Goal: Task Accomplishment & Management: Manage account settings

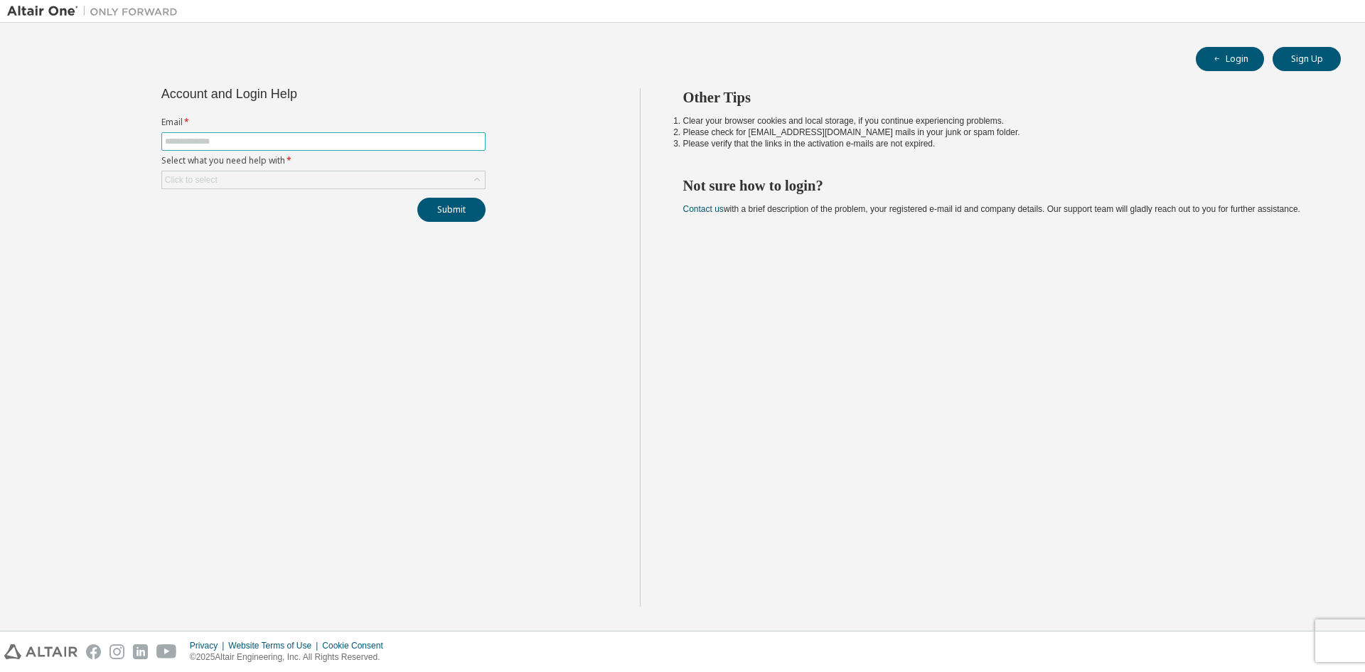
click at [390, 142] on input "text" at bounding box center [323, 141] width 317 height 11
click at [434, 206] on button "Submit" at bounding box center [451, 210] width 68 height 24
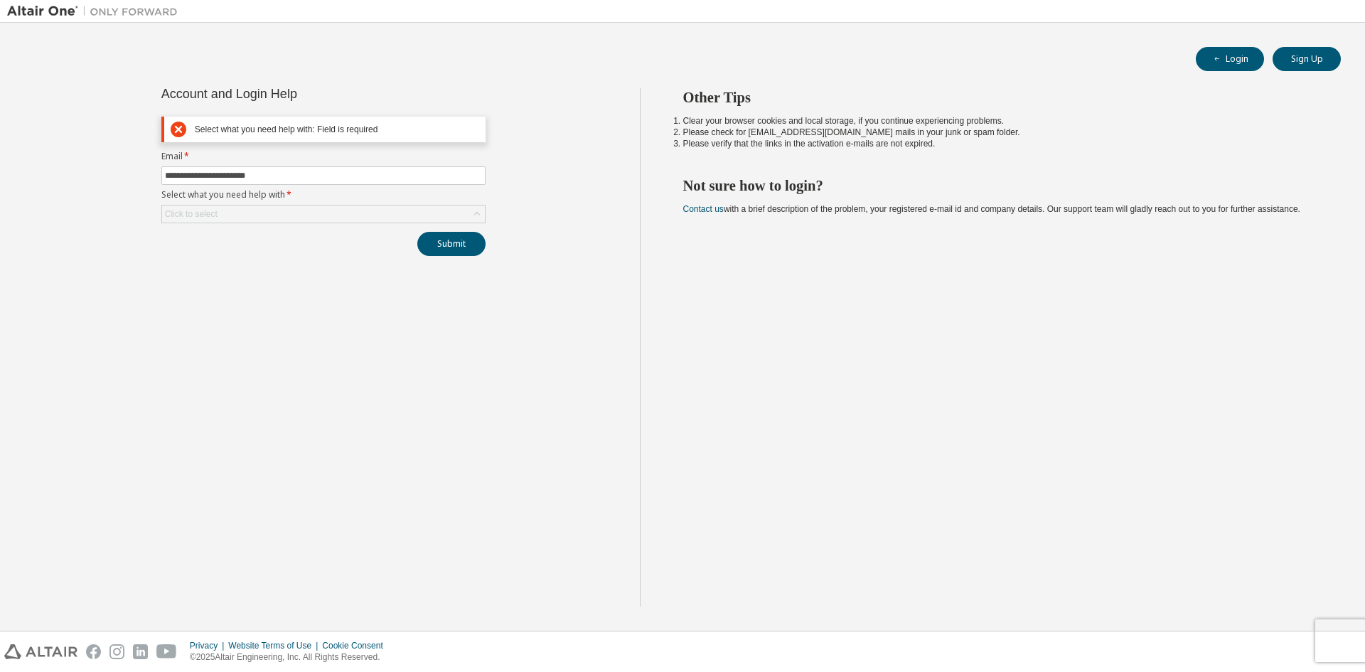
click at [320, 194] on label "Select what you need help with *" at bounding box center [323, 194] width 324 height 11
click at [312, 206] on div "Click to select" at bounding box center [323, 213] width 323 height 17
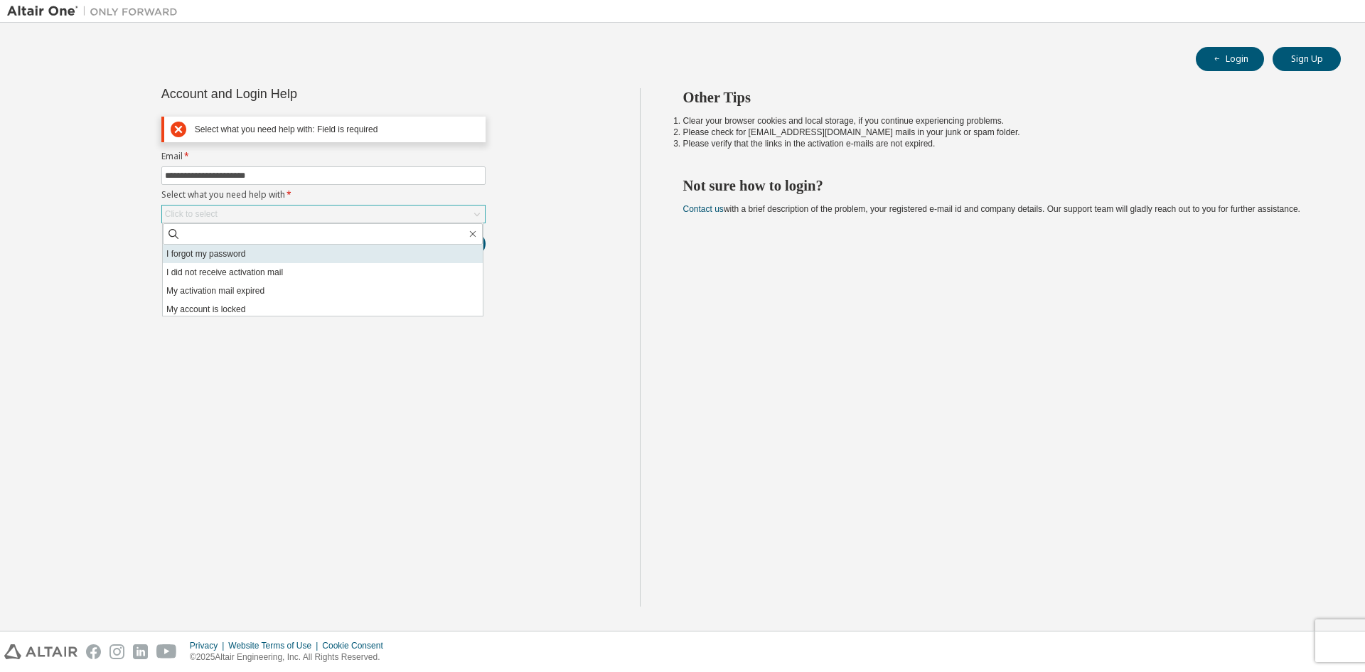
click at [280, 254] on li "I forgot my password" at bounding box center [323, 254] width 320 height 18
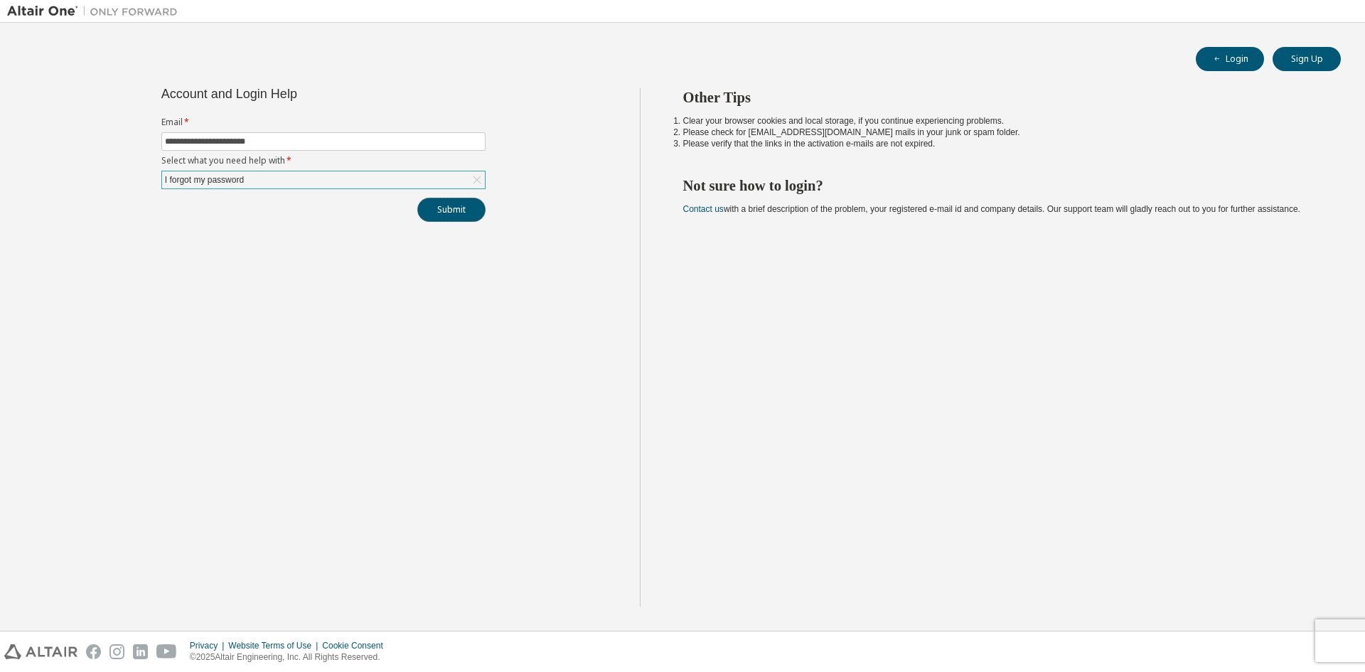
click at [446, 202] on button "Submit" at bounding box center [451, 210] width 68 height 24
click at [444, 214] on button "Submit" at bounding box center [451, 210] width 68 height 24
click at [332, 142] on input "**********" at bounding box center [323, 141] width 317 height 11
type input "*"
type input "**********"
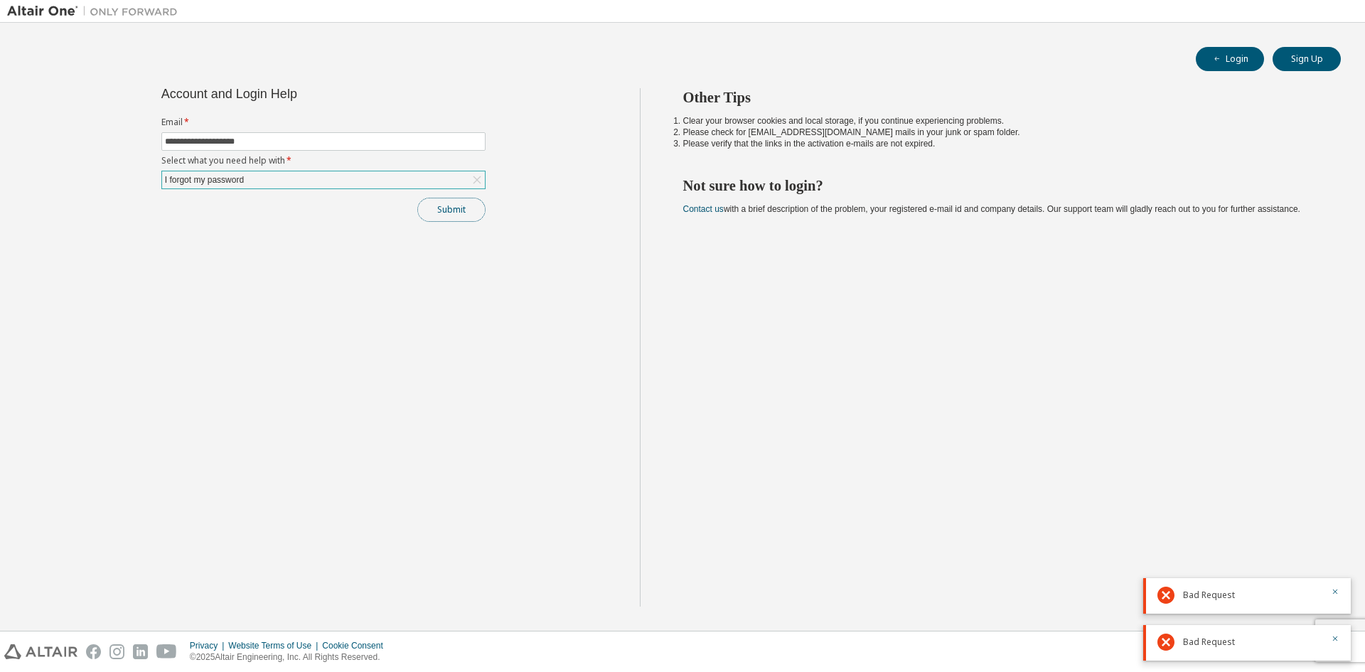
click at [466, 209] on button "Submit" at bounding box center [451, 210] width 68 height 24
